Goal: Use online tool/utility: Utilize a website feature to perform a specific function

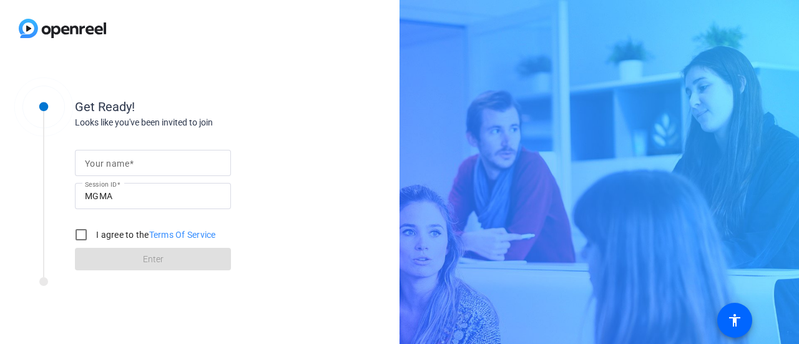
click at [133, 165] on span at bounding box center [131, 164] width 4 height 10
click at [133, 165] on input "Your name" at bounding box center [153, 162] width 136 height 15
type input "[PERSON_NAME]"
click at [86, 238] on input "I agree to the Terms Of Service" at bounding box center [81, 234] width 25 height 25
checkbox input "true"
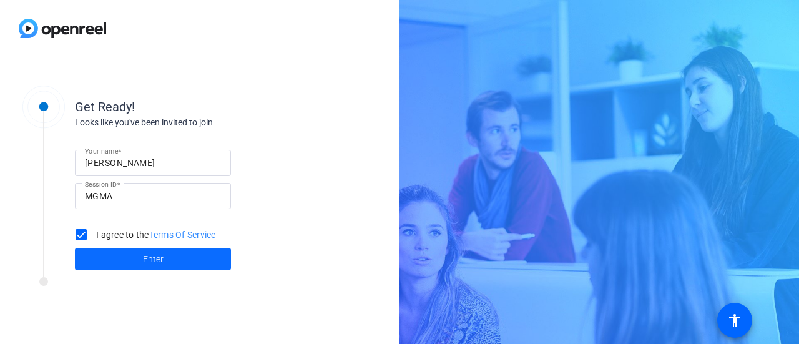
click at [149, 263] on span "Enter" at bounding box center [153, 259] width 21 height 13
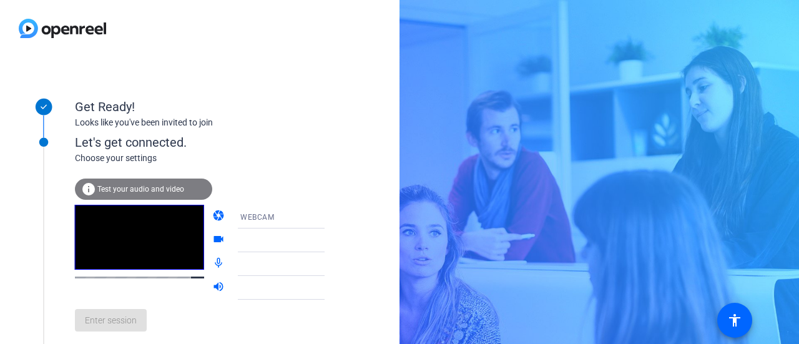
click at [257, 243] on div at bounding box center [286, 240] width 93 height 15
click at [167, 192] on span "Test your audio and video" at bounding box center [140, 189] width 87 height 9
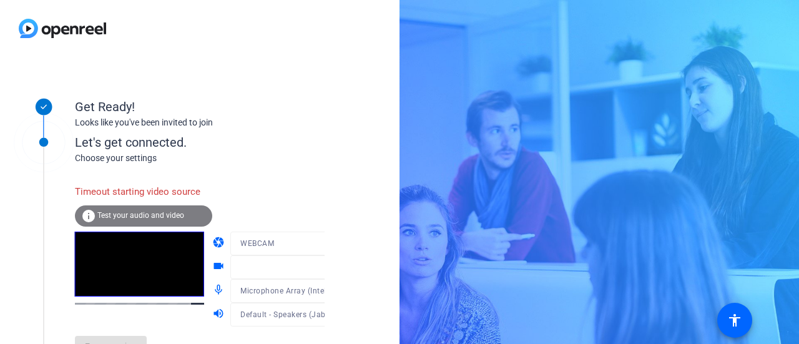
click at [321, 260] on div at bounding box center [289, 262] width 119 height 14
click at [132, 217] on span "Test your audio and video" at bounding box center [140, 215] width 87 height 9
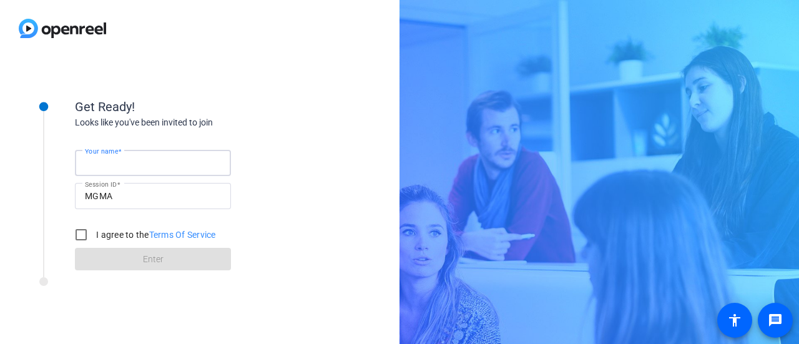
click at [176, 162] on input "Your name" at bounding box center [153, 162] width 136 height 15
type input "[PERSON_NAME]"
click at [80, 237] on input "I agree to the Terms Of Service" at bounding box center [81, 234] width 25 height 25
checkbox input "true"
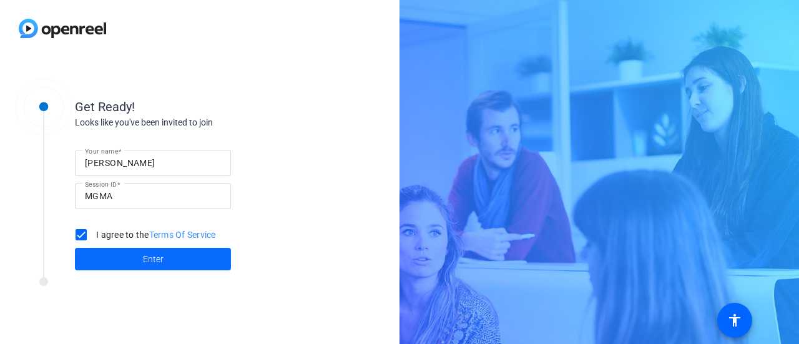
click at [130, 264] on span at bounding box center [153, 259] width 156 height 30
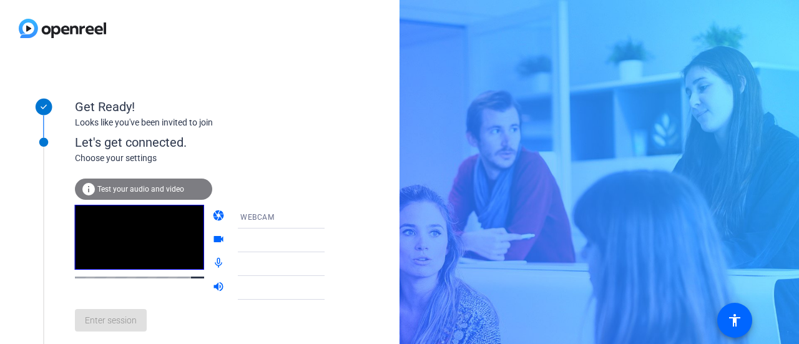
click at [253, 217] on span "WEBCAM" at bounding box center [257, 217] width 34 height 9
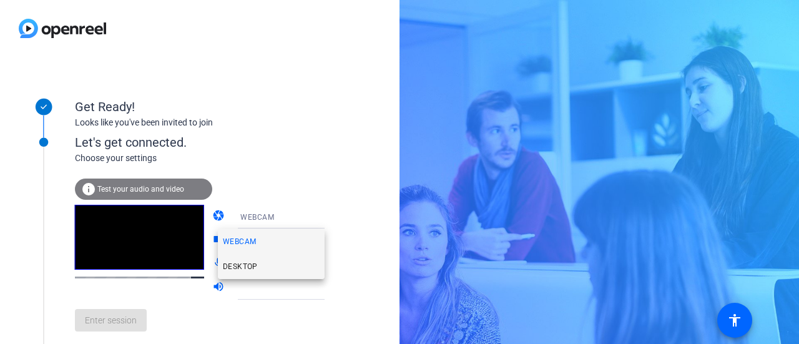
click at [252, 268] on span "DESKTOP" at bounding box center [240, 266] width 35 height 15
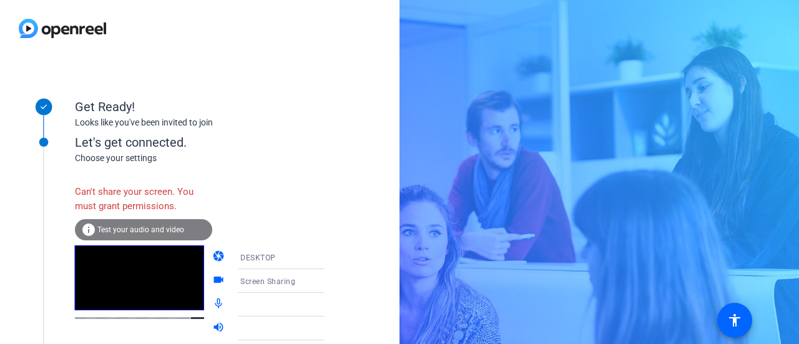
click at [287, 255] on div "DESKTOP" at bounding box center [286, 258] width 93 height 16
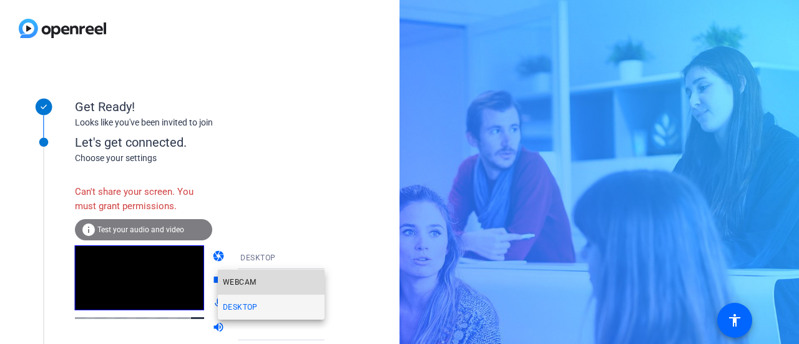
click at [249, 284] on span "WEBCAM" at bounding box center [239, 282] width 33 height 15
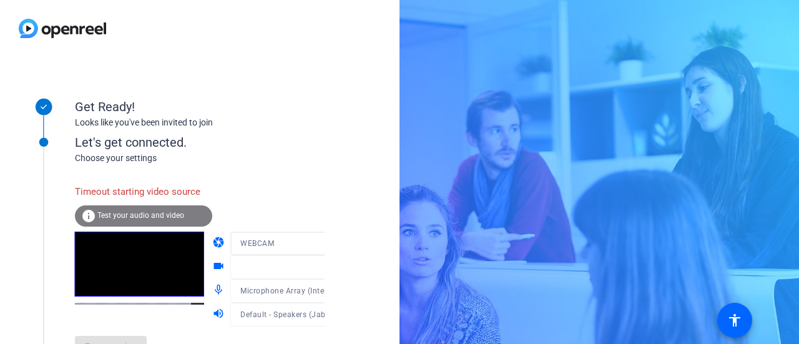
click at [260, 268] on div at bounding box center [289, 262] width 119 height 14
click at [140, 213] on span "Test your audio and video" at bounding box center [140, 215] width 87 height 9
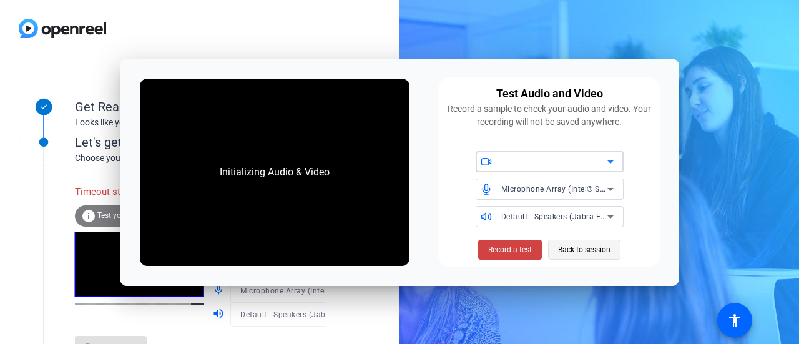
click at [581, 250] on span "Back to session" at bounding box center [584, 250] width 52 height 24
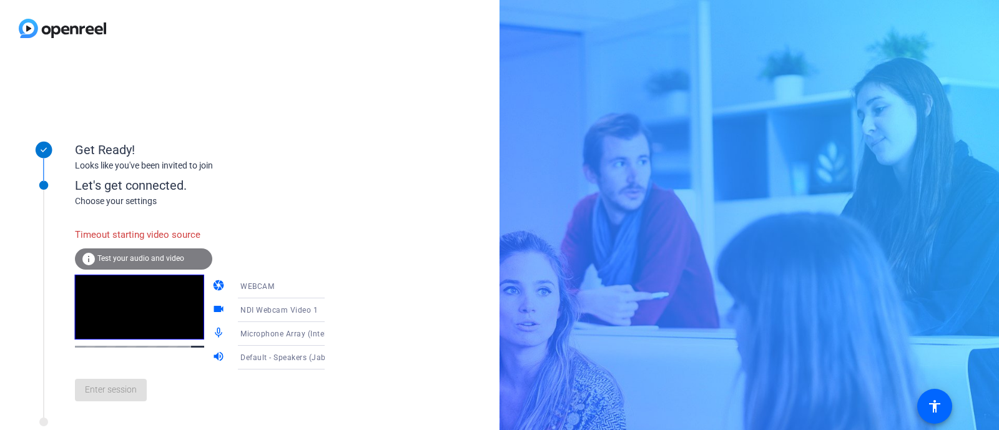
click at [99, 343] on div "Enter session" at bounding box center [212, 389] width 275 height 41
click at [212, 307] on mat-icon "videocam" at bounding box center [219, 310] width 15 height 15
click at [330, 313] on icon at bounding box center [337, 310] width 15 height 15
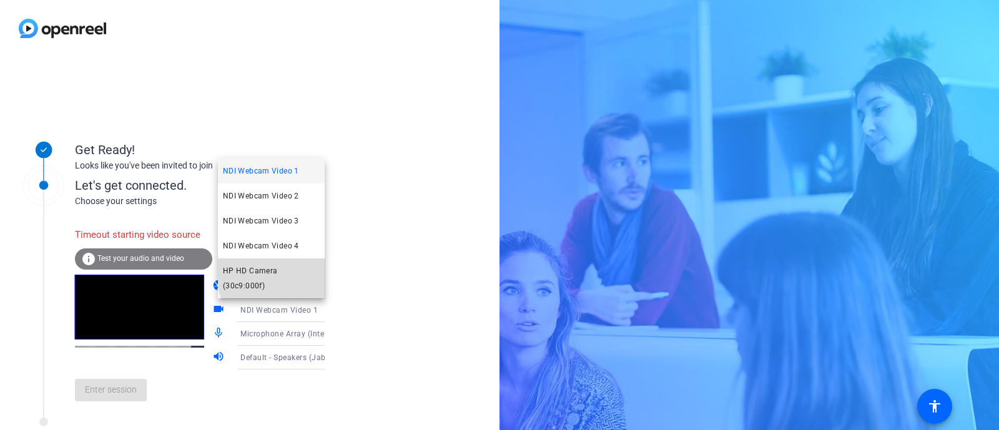
click at [293, 288] on span "HP HD Camera (30c9:000f)" at bounding box center [271, 278] width 97 height 30
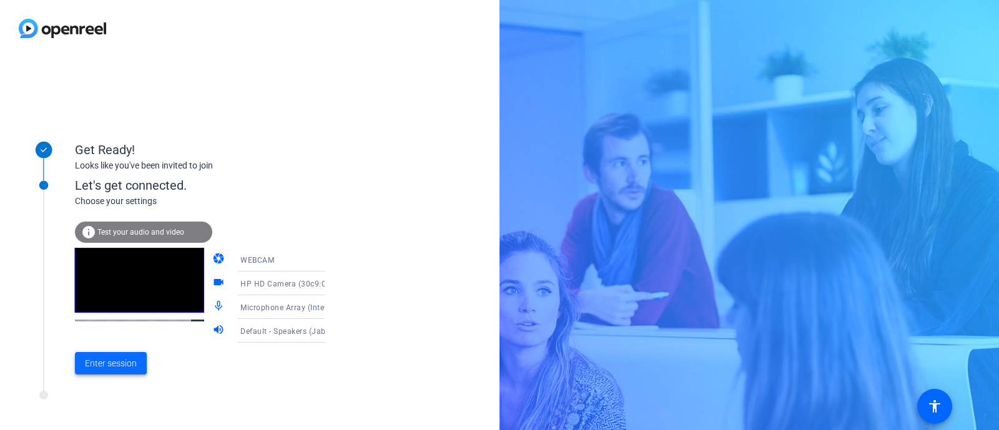
drag, startPoint x: 127, startPoint y: 366, endPoint x: 98, endPoint y: 369, distance: 28.9
click at [98, 343] on span "Enter session" at bounding box center [111, 363] width 52 height 13
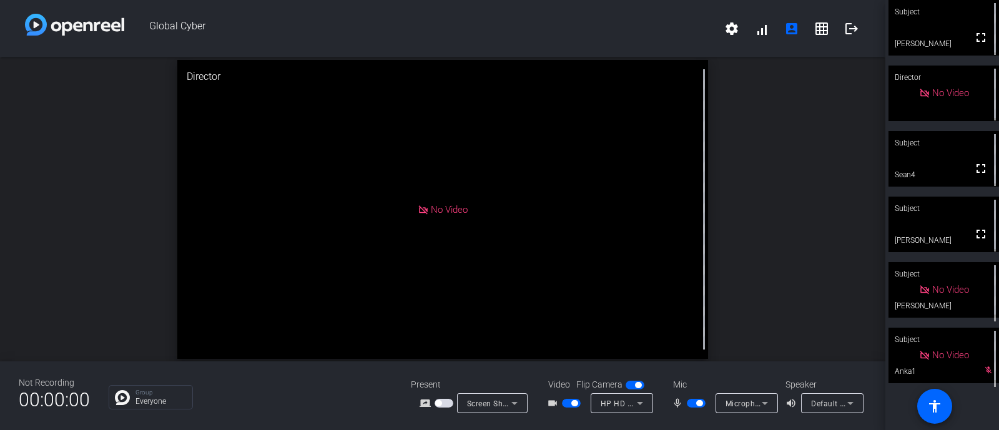
click at [568, 343] on span "button" at bounding box center [571, 403] width 19 height 9
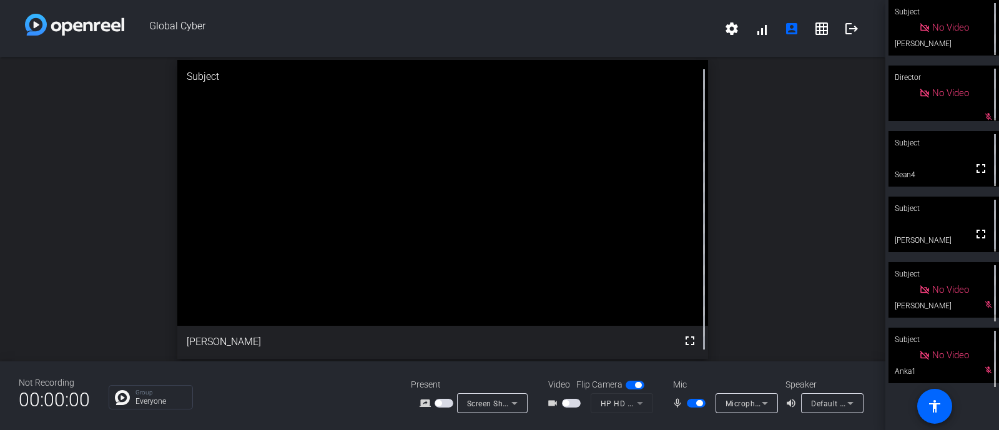
click at [692, 343] on span "button" at bounding box center [696, 403] width 19 height 9
click at [700, 343] on span "button" at bounding box center [696, 403] width 19 height 9
click at [574, 343] on span "button" at bounding box center [571, 403] width 19 height 9
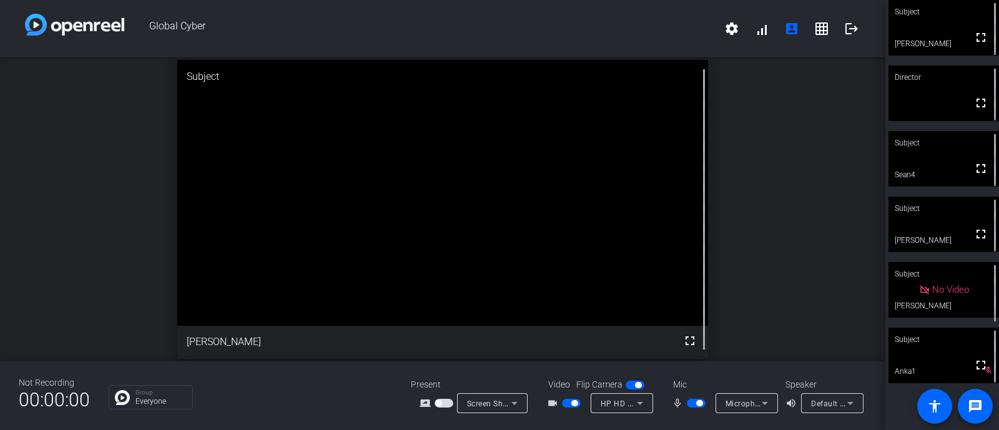
click at [693, 343] on span "button" at bounding box center [696, 403] width 19 height 9
click at [701, 343] on span "button" at bounding box center [696, 403] width 19 height 9
click at [693, 343] on span "button" at bounding box center [696, 403] width 19 height 9
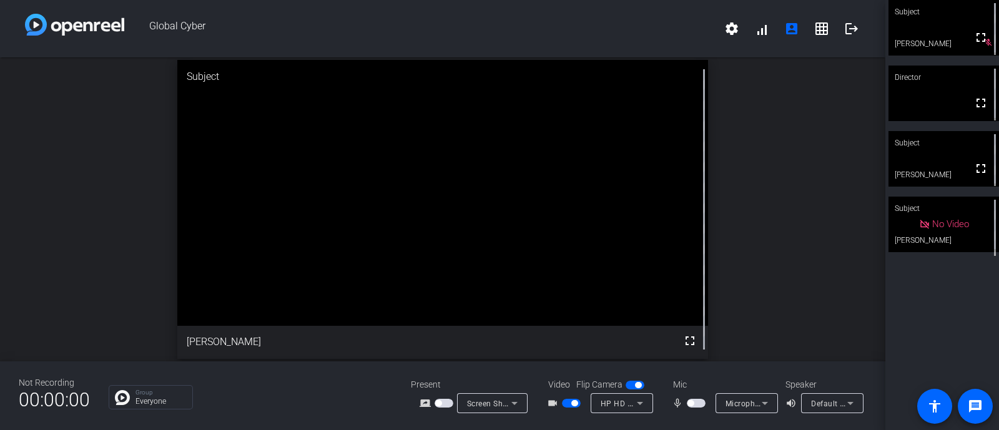
click at [699, 343] on span "button" at bounding box center [696, 403] width 19 height 9
click at [567, 343] on span "button" at bounding box center [571, 403] width 19 height 9
click at [572, 343] on span "button" at bounding box center [571, 403] width 19 height 9
click at [564, 343] on mat-slide-toggle at bounding box center [572, 402] width 21 height 13
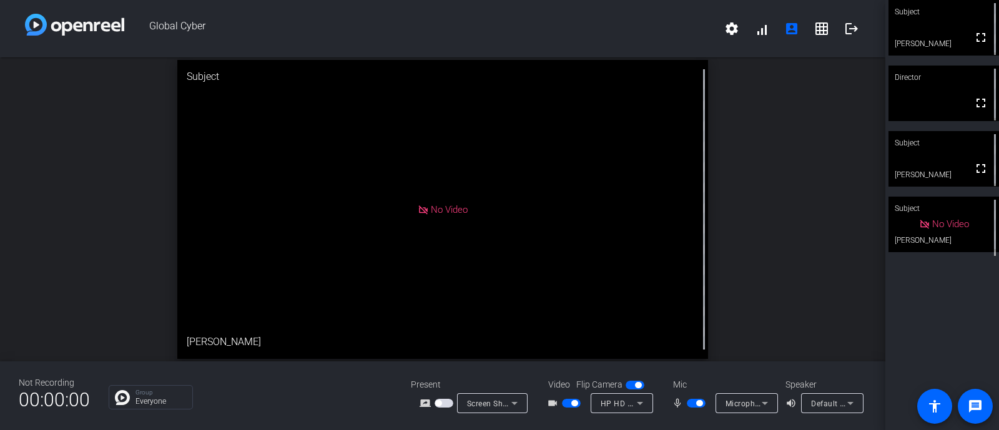
click at [565, 343] on span "button" at bounding box center [571, 403] width 19 height 9
click at [565, 343] on span "button" at bounding box center [565, 403] width 6 height 6
click at [565, 343] on span "button" at bounding box center [571, 403] width 19 height 9
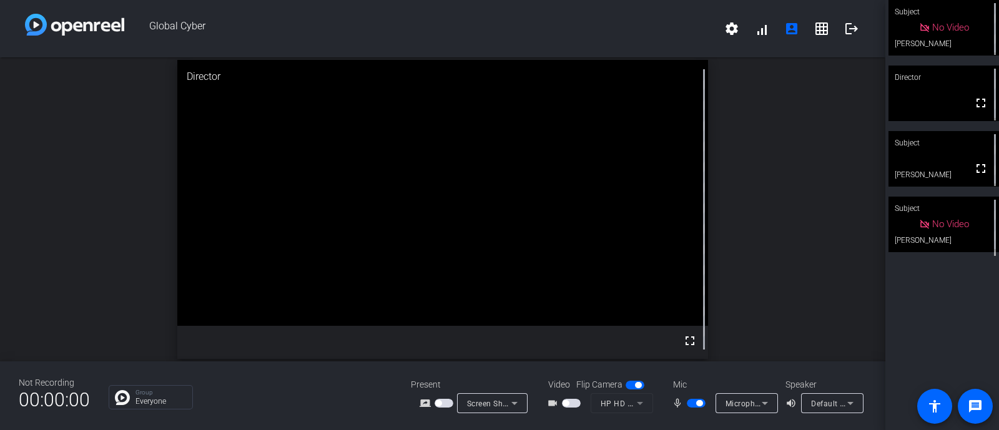
click at [693, 343] on span "button" at bounding box center [696, 403] width 19 height 9
click at [690, 343] on span "button" at bounding box center [696, 403] width 19 height 9
click at [698, 343] on span "button" at bounding box center [696, 403] width 19 height 9
click at [698, 343] on span "button" at bounding box center [699, 403] width 6 height 6
